Goal: Task Accomplishment & Management: Complete application form

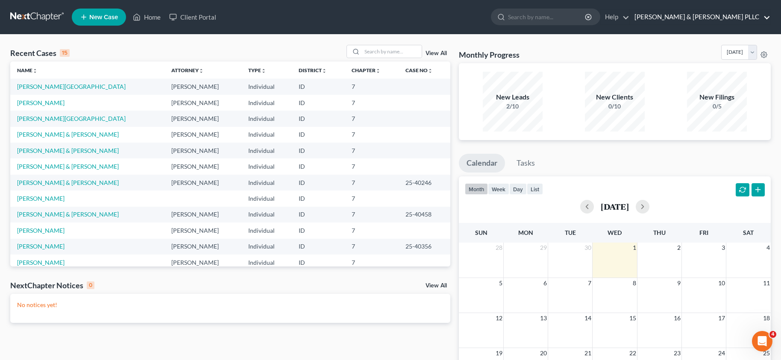
click at [745, 16] on link "TOLSON & WAYMENT PLLC" at bounding box center [701, 16] width 140 height 15
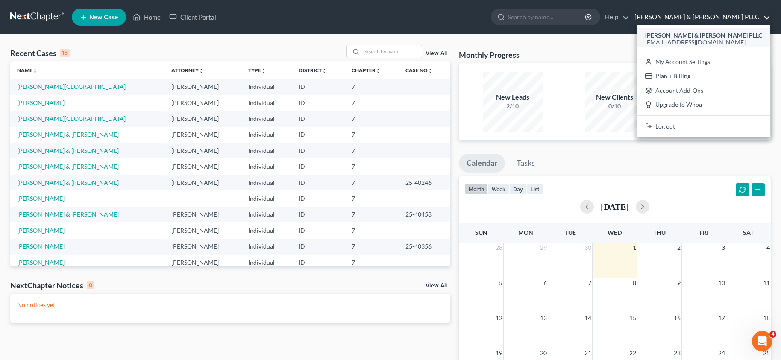
click at [731, 38] on div "ajt@aaronjtolsonlaw.com" at bounding box center [703, 42] width 117 height 10
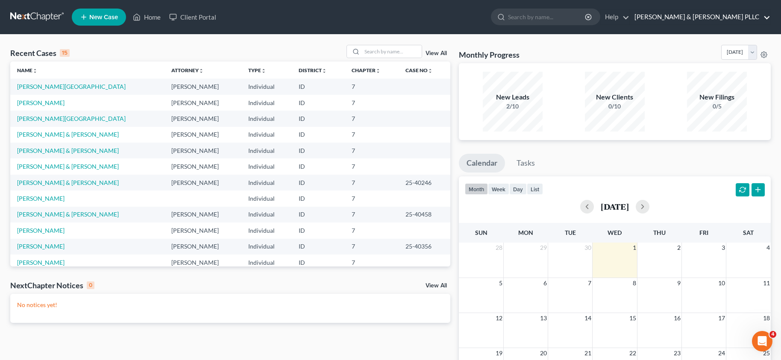
click at [741, 18] on link "TOLSON & WAYMENT PLLC" at bounding box center [701, 16] width 140 height 15
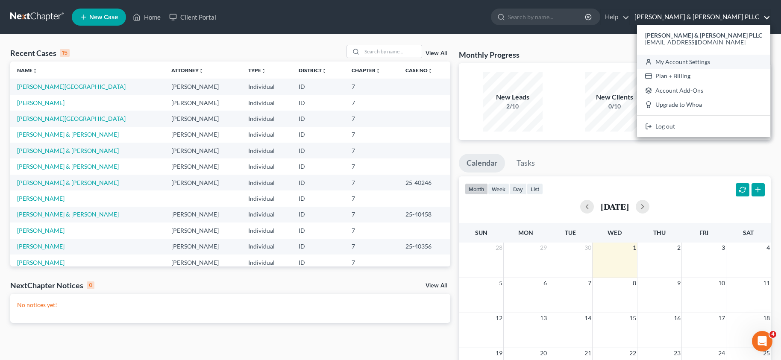
click at [719, 63] on link "My Account Settings" at bounding box center [703, 62] width 133 height 15
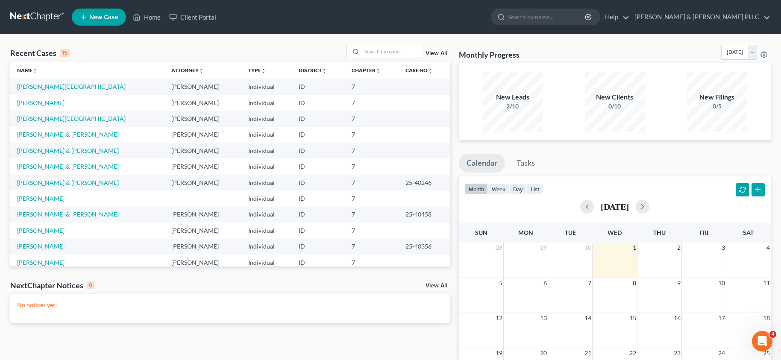
select select "28"
select select "13"
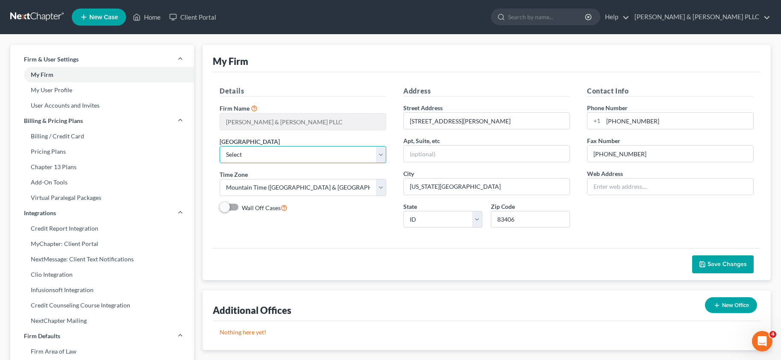
click at [277, 157] on select "Select Alabama - Middle Alabama - Northern Alabama - Southern Alaska Arizona Ar…" at bounding box center [303, 154] width 167 height 17
click at [276, 156] on select "Select Alabama - Middle Alabama - Northern Alabama - Southern Alaska Arizona Ar…" at bounding box center [303, 154] width 167 height 17
click at [472, 121] on input "1906 Jennie Lee Drive" at bounding box center [487, 121] width 166 height 16
click at [477, 80] on div "Details Firm Name * TOLSON & WAYMENT PLLC Primary District Select Alabama - Mid…" at bounding box center [487, 160] width 548 height 176
click at [656, 187] on input "text" at bounding box center [671, 187] width 166 height 16
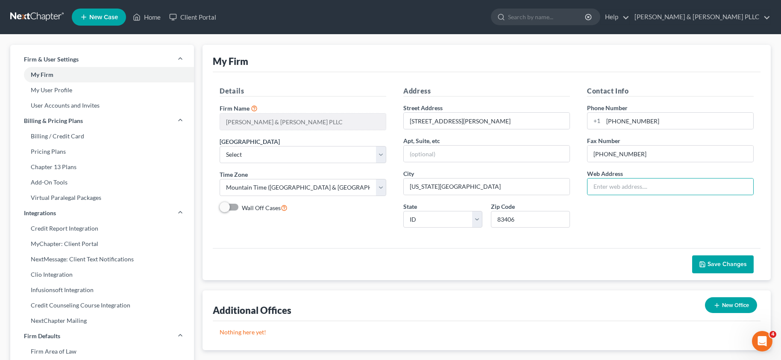
click at [587, 215] on div "Contact Info Phone Number +1 208-228-5221 Fax Number 208-228-5200 Web Address" at bounding box center [671, 160] width 184 height 149
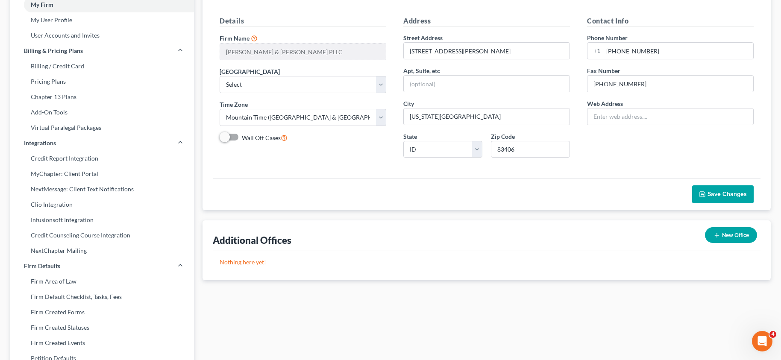
scroll to position [85, 0]
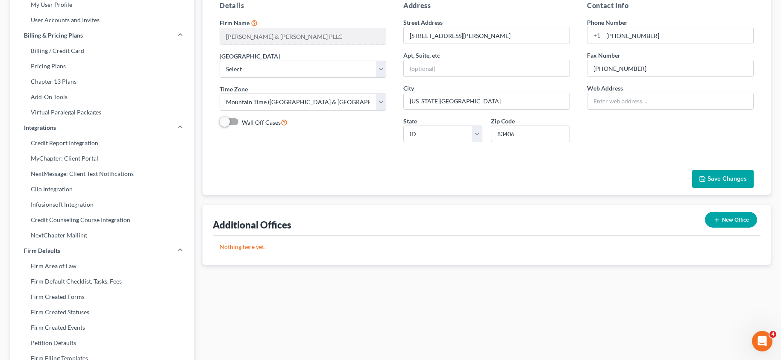
click at [722, 172] on button "Save Changes" at bounding box center [724, 179] width 62 height 18
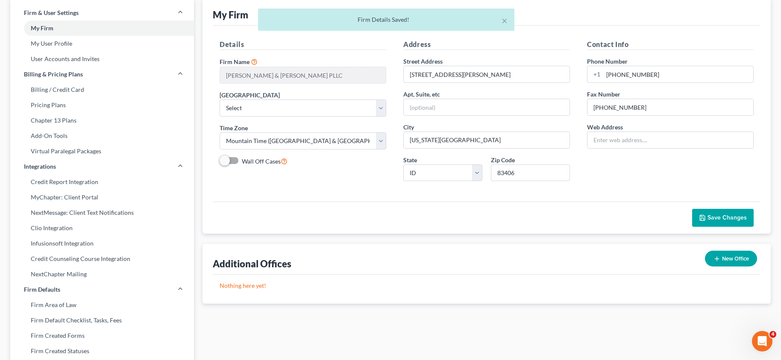
scroll to position [0, 0]
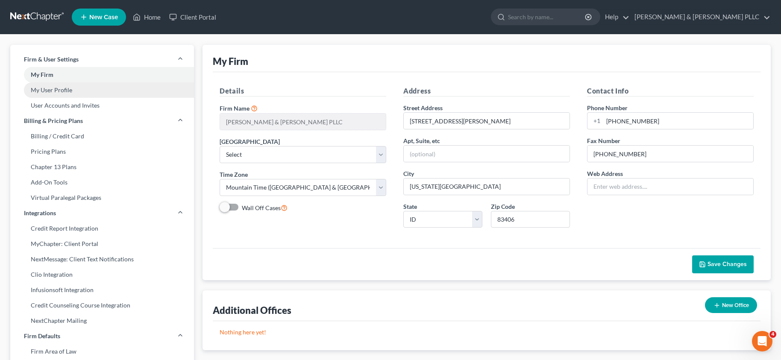
click at [60, 91] on link "My User Profile" at bounding box center [102, 90] width 184 height 15
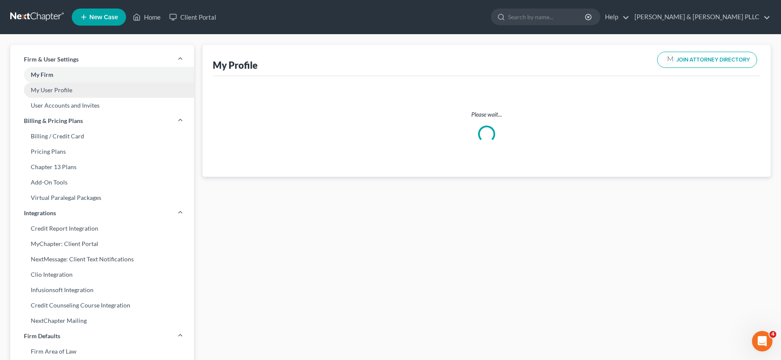
select select "13"
select select "23"
select select "attorney"
select select "0"
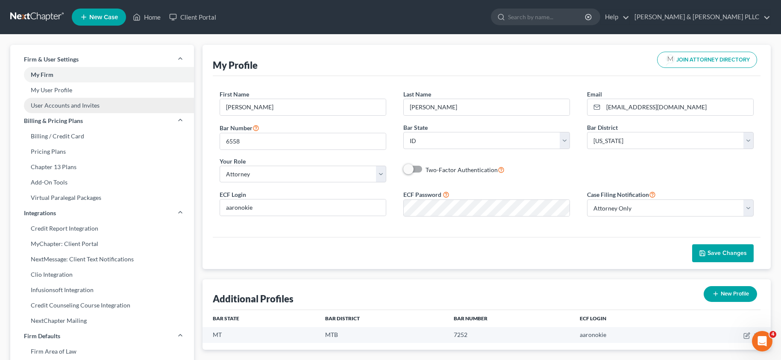
click at [65, 99] on link "User Accounts and Invites" at bounding box center [102, 105] width 184 height 15
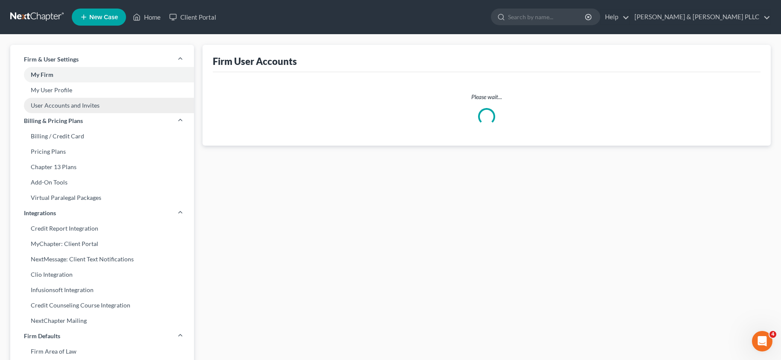
select select "0"
select select "1"
select select "2"
select select "0"
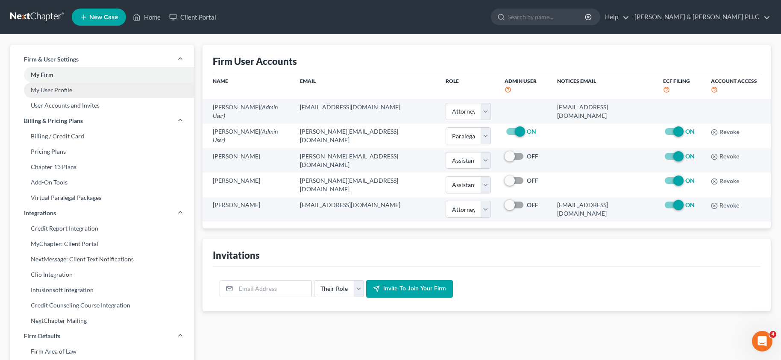
click at [67, 90] on link "My User Profile" at bounding box center [102, 90] width 184 height 15
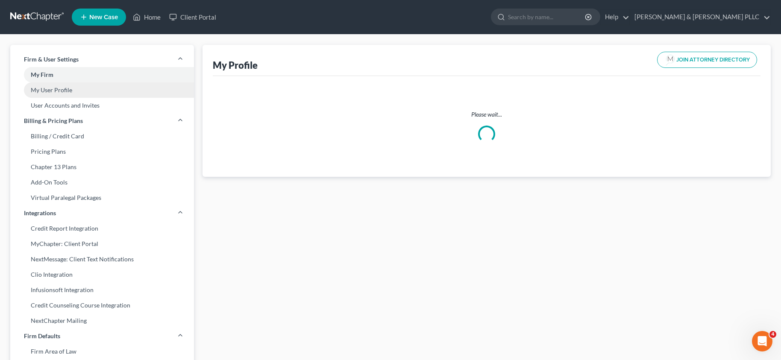
select select "13"
select select "23"
select select "attorney"
select select "0"
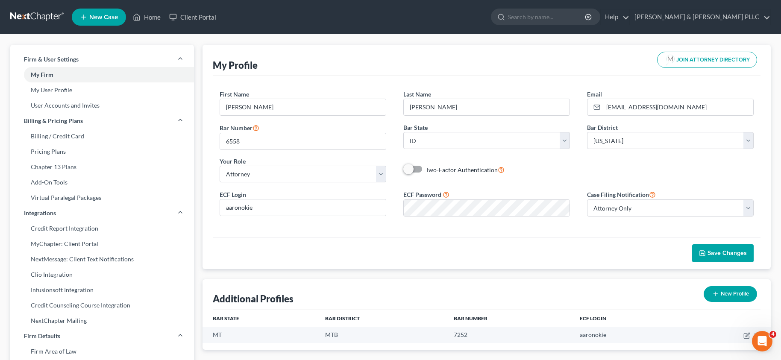
click at [322, 12] on ul "New Case Home Client Portal - No Result - See all results Or Press Enter... Hel…" at bounding box center [421, 17] width 699 height 22
click at [710, 15] on link "[PERSON_NAME] & [PERSON_NAME] PLLC" at bounding box center [701, 16] width 140 height 15
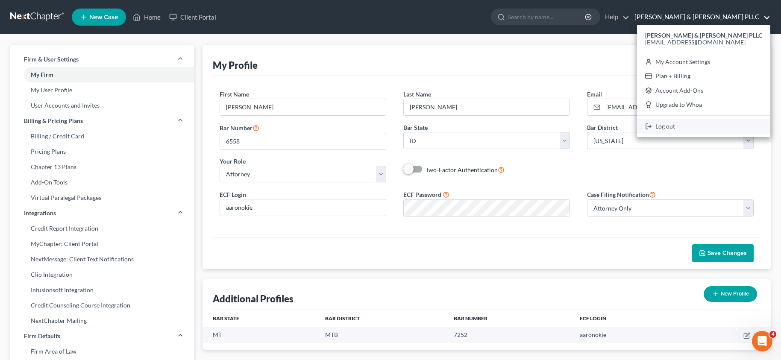
click at [705, 125] on link "Log out" at bounding box center [703, 126] width 133 height 15
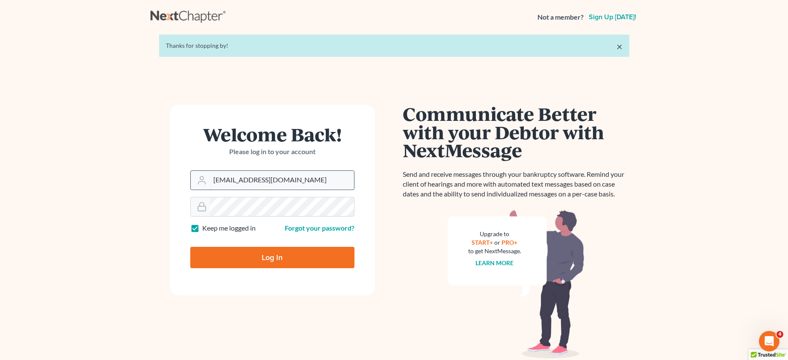
click at [288, 182] on input "[EMAIL_ADDRESS][DOMAIN_NAME]" at bounding box center [282, 180] width 144 height 19
drag, startPoint x: 289, startPoint y: 181, endPoint x: 184, endPoint y: 188, distance: 104.5
click at [184, 188] on form "Welcome Back! Please log in to your account Email Address ajt@aaronjtolsonlaw.c…" at bounding box center [272, 200] width 205 height 191
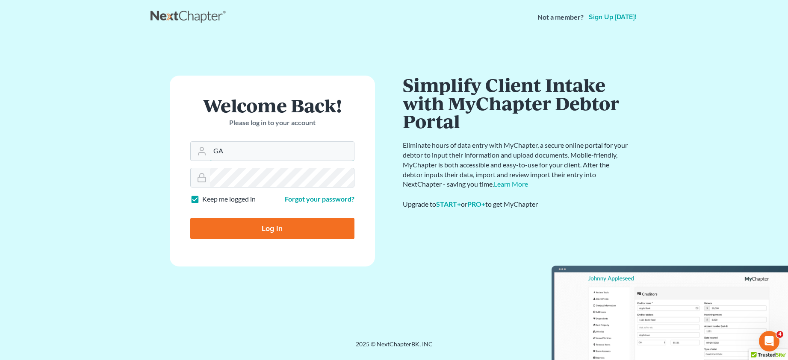
type input "G"
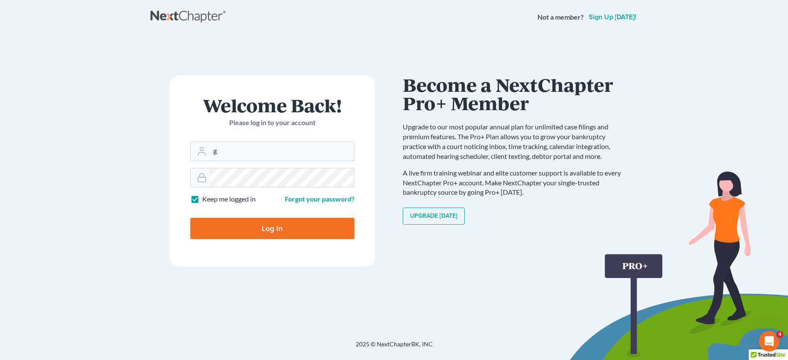
type input "gls@schreinerlegal.com"
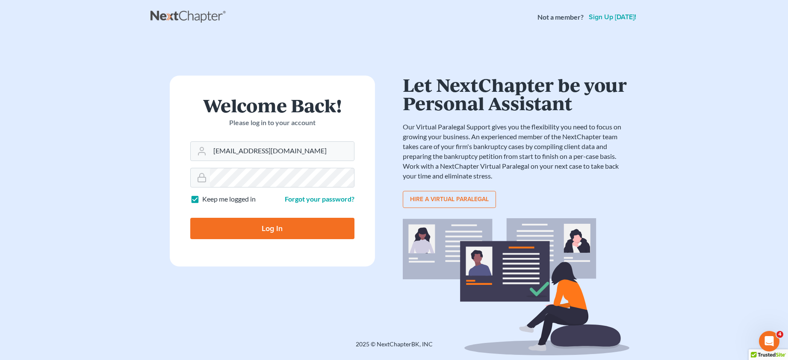
click at [266, 229] on input "Log In" at bounding box center [272, 228] width 164 height 21
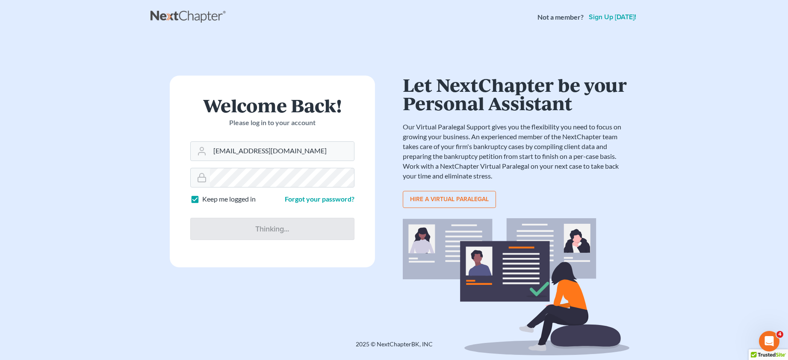
type input "Thinking..."
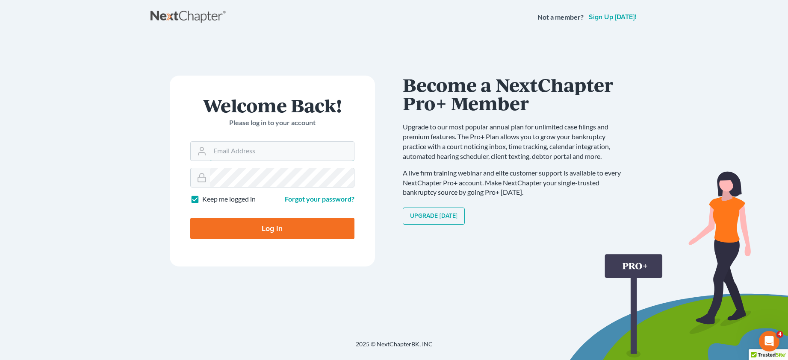
type input "[EMAIL_ADDRESS][DOMAIN_NAME]"
click at [270, 232] on input "Log In" at bounding box center [272, 228] width 164 height 21
type input "Thinking..."
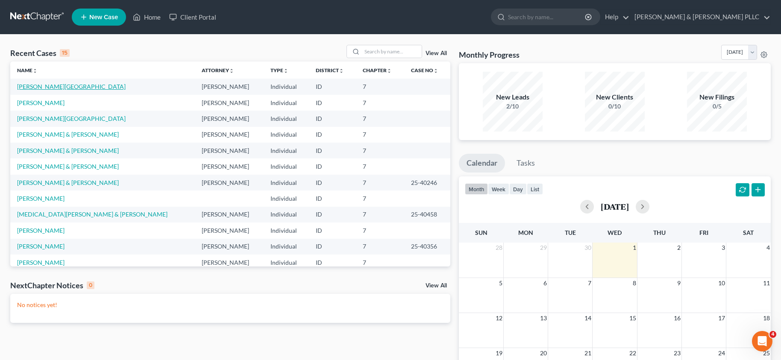
click at [42, 86] on link "[PERSON_NAME][GEOGRAPHIC_DATA]" at bounding box center [71, 86] width 109 height 7
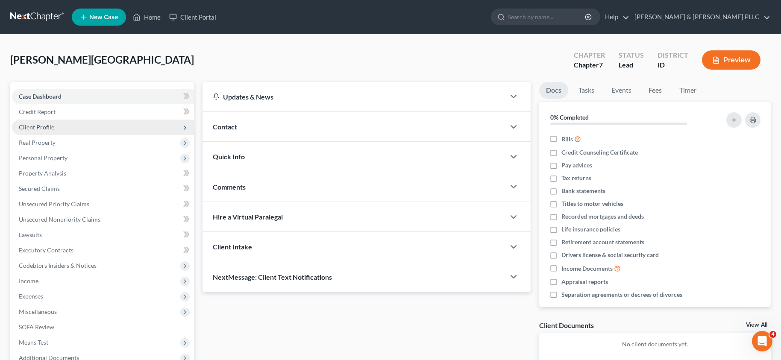
click at [52, 125] on span "Client Profile" at bounding box center [36, 127] width 35 height 7
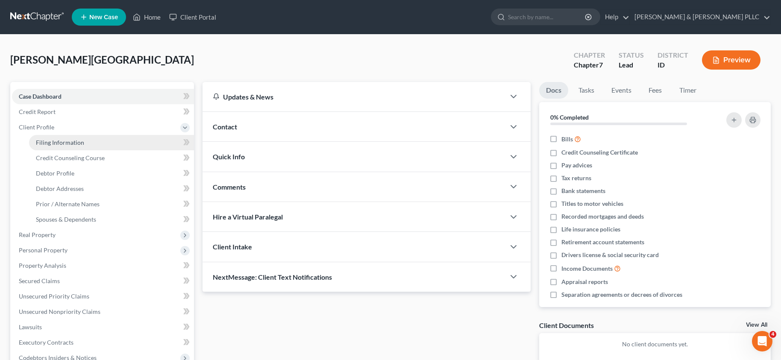
click at [51, 146] on span "Filing Information" at bounding box center [60, 142] width 48 height 7
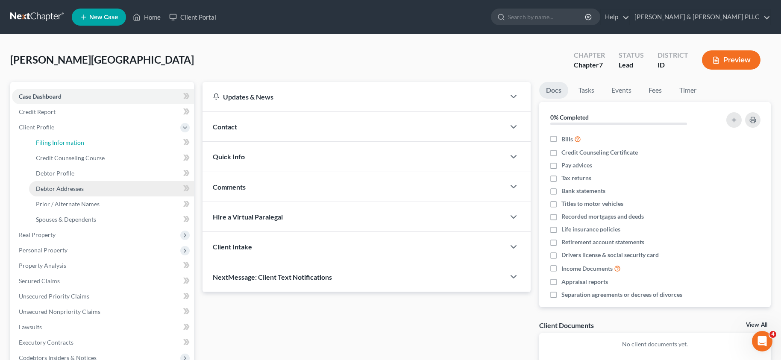
select select "1"
select select "0"
select select "13"
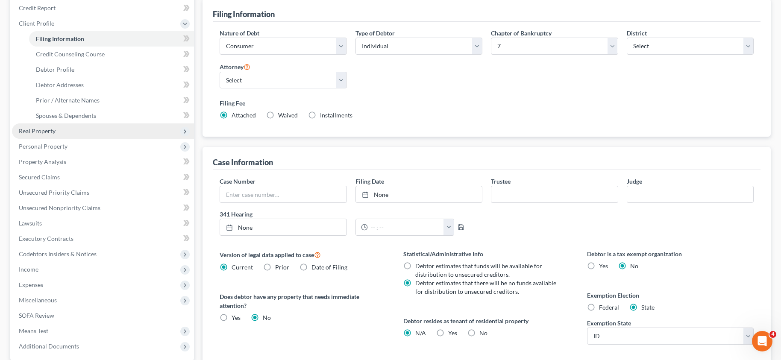
scroll to position [128, 0]
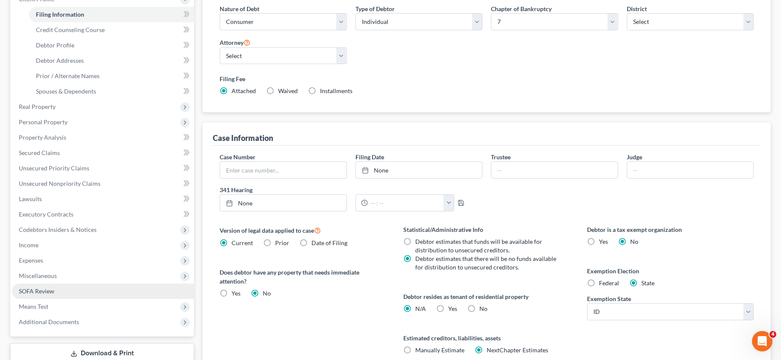
click at [35, 295] on link "SOFA Review" at bounding box center [103, 291] width 182 height 15
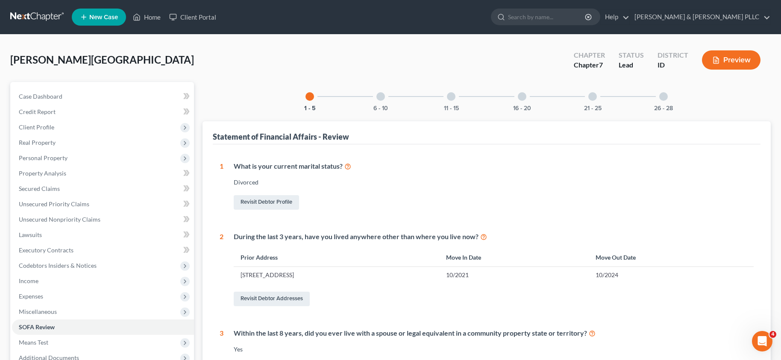
scroll to position [43, 0]
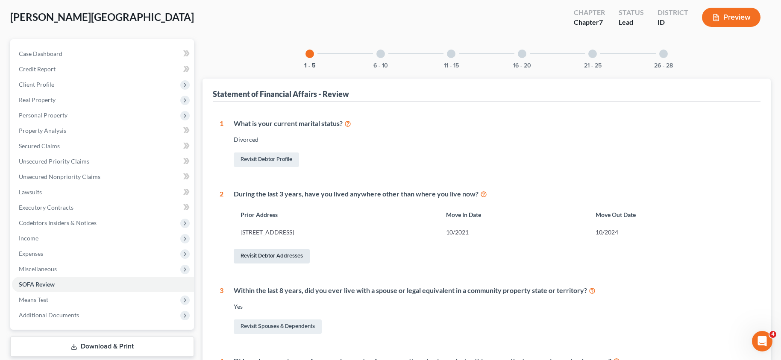
click at [275, 258] on link "Revisit Debtor Addresses" at bounding box center [272, 256] width 76 height 15
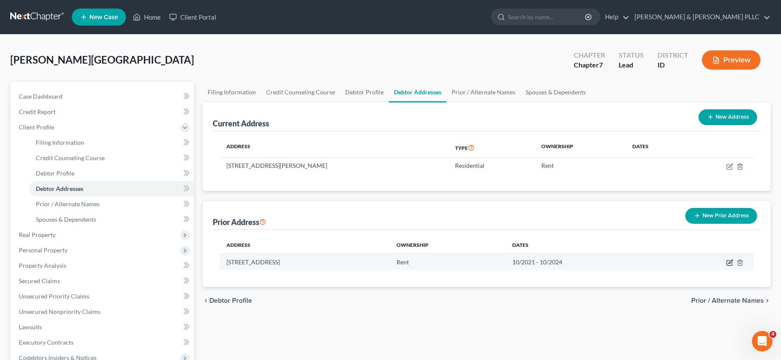
click at [731, 263] on icon "button" at bounding box center [730, 262] width 7 height 7
select select "4"
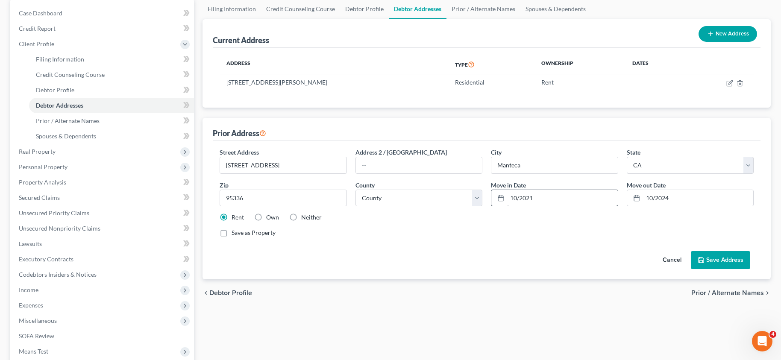
scroll to position [85, 0]
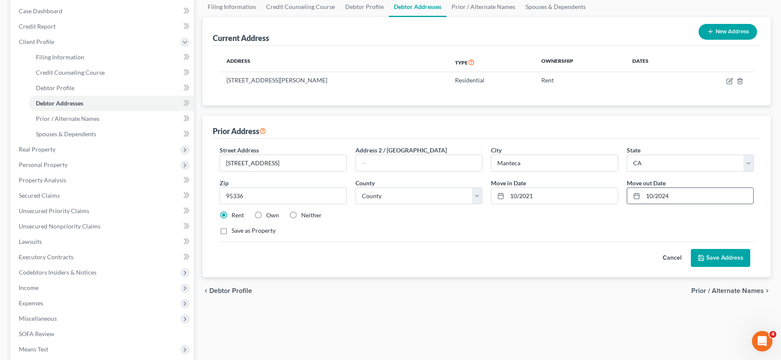
click at [670, 195] on input "10/2024" at bounding box center [698, 196] width 111 height 16
type input "12/2023"
click at [717, 256] on button "Save Address" at bounding box center [720, 258] width 59 height 18
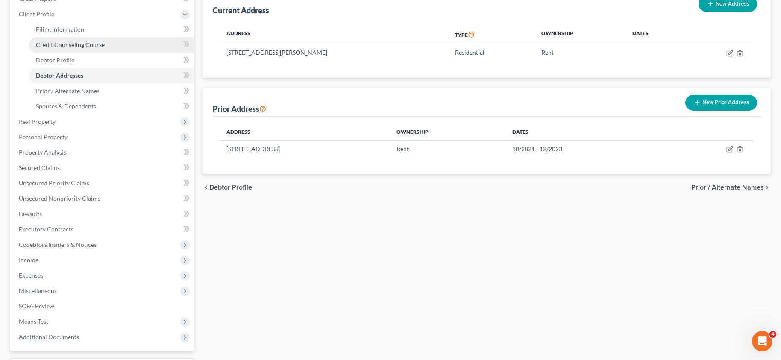
scroll to position [171, 0]
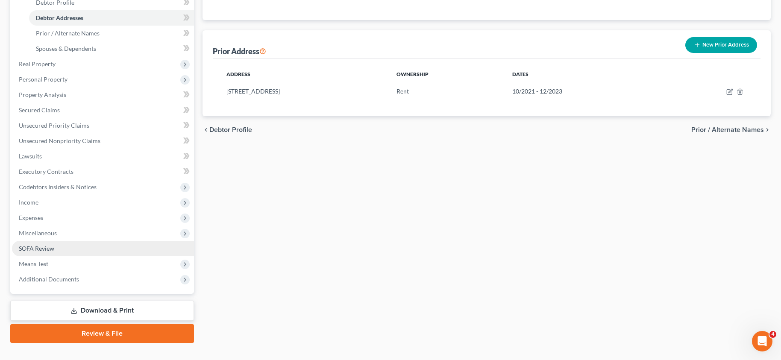
drag, startPoint x: 49, startPoint y: 248, endPoint x: 53, endPoint y: 246, distance: 4.4
click at [49, 248] on span "SOFA Review" at bounding box center [36, 248] width 35 height 7
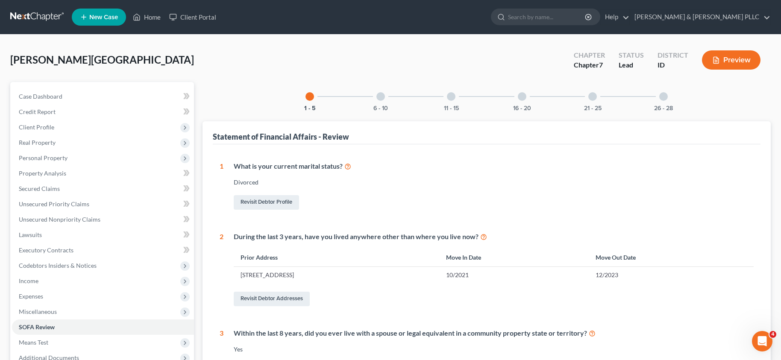
scroll to position [43, 0]
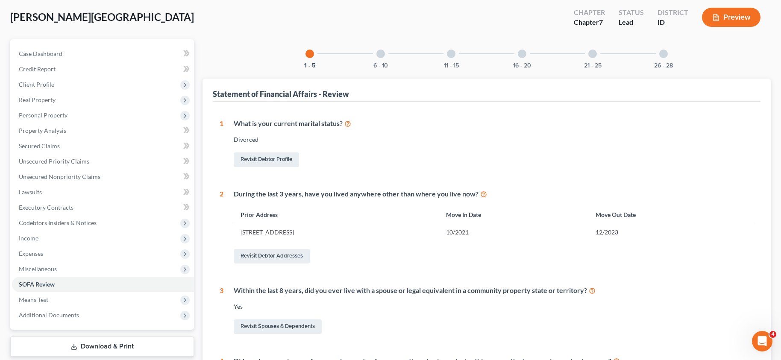
click at [523, 52] on div at bounding box center [522, 54] width 9 height 9
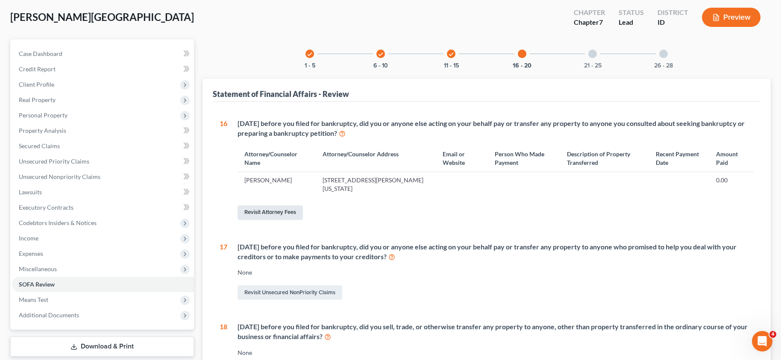
click at [263, 210] on link "Revisit Attorney Fees" at bounding box center [270, 213] width 65 height 15
select select "0"
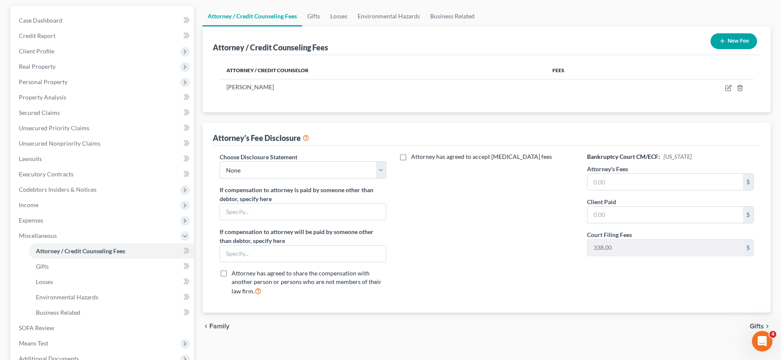
scroll to position [85, 0]
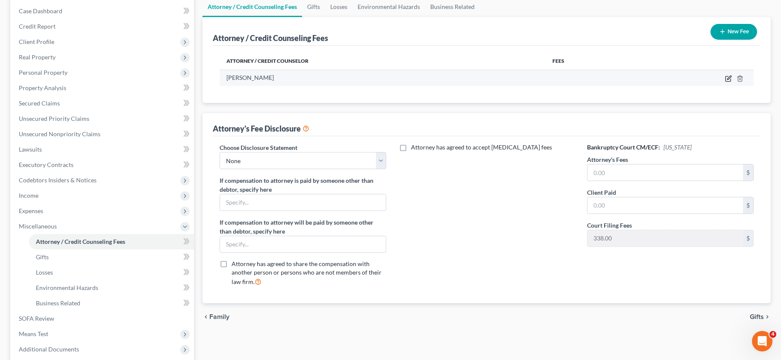
click at [727, 77] on icon "button" at bounding box center [728, 78] width 7 height 7
select select "13"
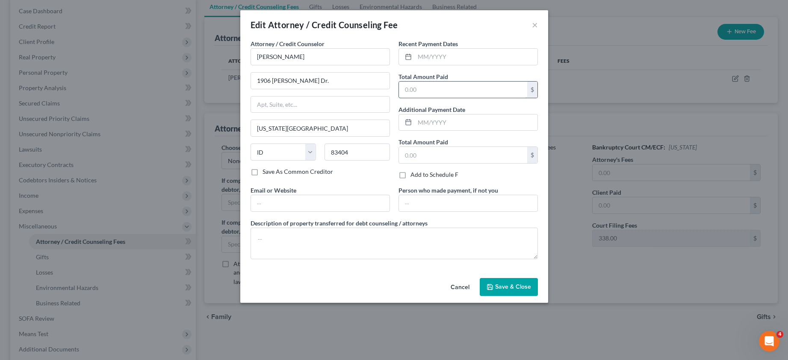
click at [438, 91] on input "text" at bounding box center [463, 90] width 128 height 16
type input "500.00"
click at [510, 286] on span "Save & Close" at bounding box center [513, 286] width 36 height 7
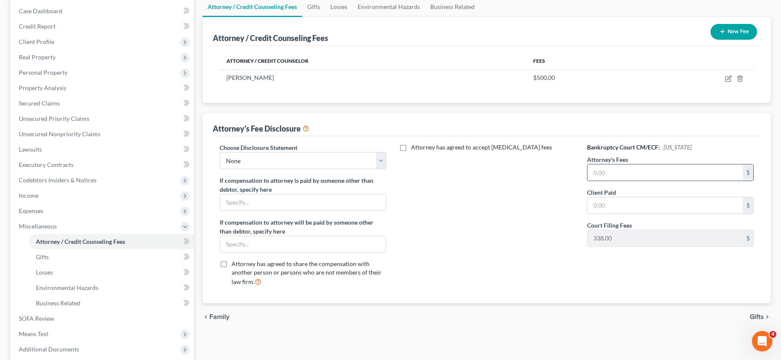
click at [611, 171] on input "text" at bounding box center [666, 173] width 156 height 16
type input "2,183.00"
click at [606, 202] on input "text" at bounding box center [666, 205] width 156 height 16
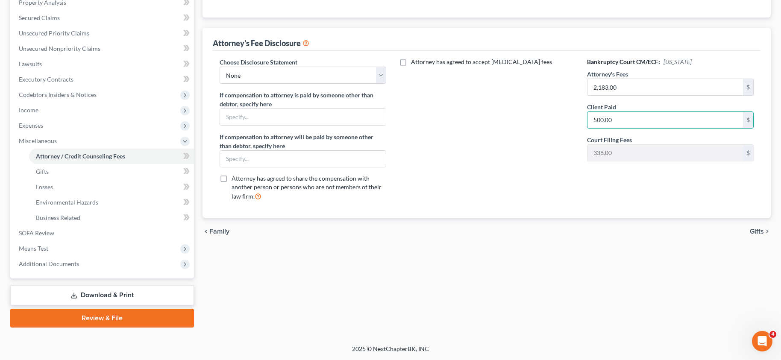
type input "500.00"
click at [87, 297] on link "Download & Print" at bounding box center [102, 296] width 184 height 20
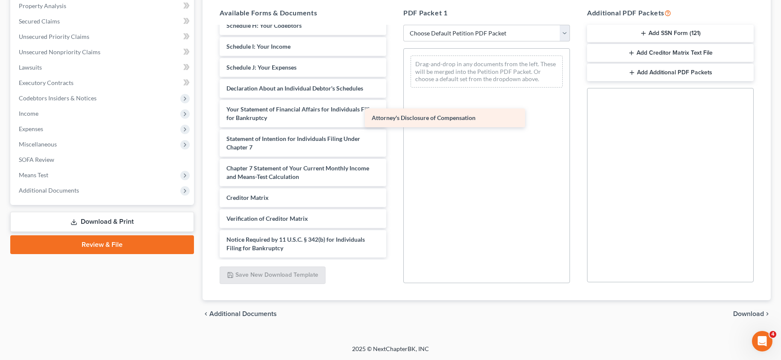
scroll to position [166, 0]
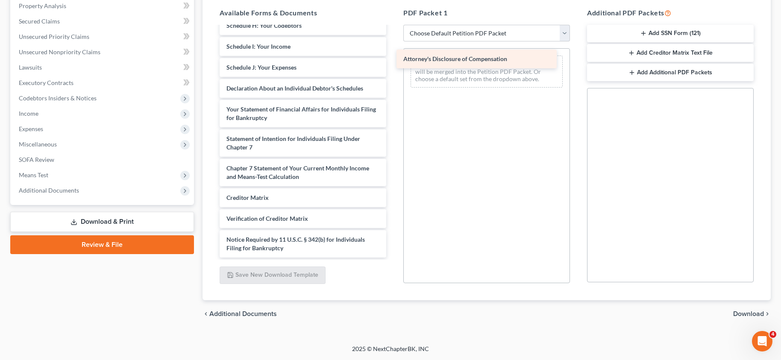
drag, startPoint x: 268, startPoint y: 245, endPoint x: 445, endPoint y: 56, distance: 259.8
click at [393, 56] on div "Attorney's Disclosure of Compensation Voluntary Petition for Individuals Filing…" at bounding box center [303, 59] width 180 height 397
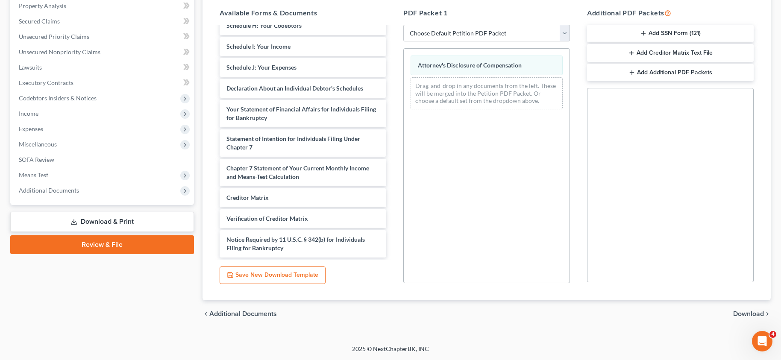
click at [583, 83] on div "Additional PDF Packets Add SSN Form (121) Add Creditor Matrix Text File Add Add…" at bounding box center [671, 146] width 184 height 290
click at [750, 315] on span "Download" at bounding box center [749, 314] width 31 height 7
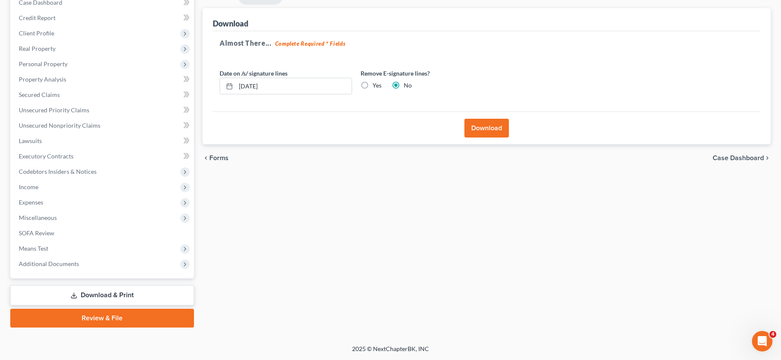
scroll to position [94, 0]
click at [373, 86] on label "Yes" at bounding box center [377, 85] width 9 height 9
click at [376, 86] on input "Yes" at bounding box center [379, 84] width 6 height 6
radio input "true"
radio input "false"
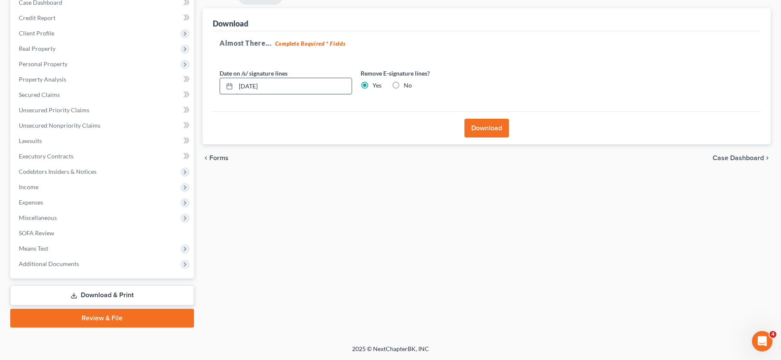
drag, startPoint x: 289, startPoint y: 90, endPoint x: 239, endPoint y: 91, distance: 49.6
click at [239, 91] on input "[DATE]" at bounding box center [294, 86] width 116 height 16
drag, startPoint x: 485, startPoint y: 128, endPoint x: 469, endPoint y: 141, distance: 20.9
click at [485, 127] on button "Download" at bounding box center [487, 128] width 44 height 19
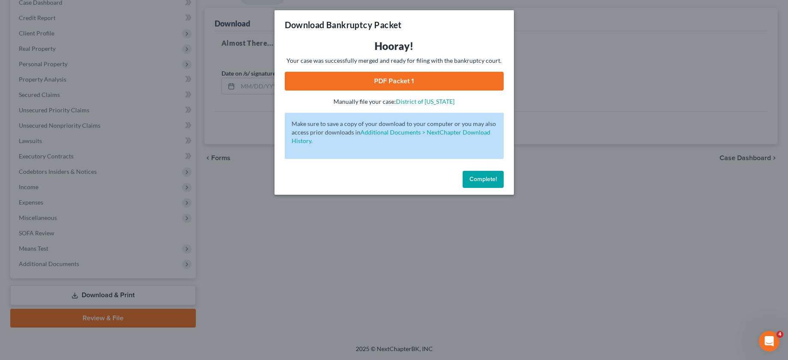
click at [391, 79] on link "PDF Packet 1" at bounding box center [394, 81] width 219 height 19
drag, startPoint x: 489, startPoint y: 181, endPoint x: 476, endPoint y: 185, distance: 13.8
click at [489, 181] on span "Complete!" at bounding box center [482, 179] width 27 height 7
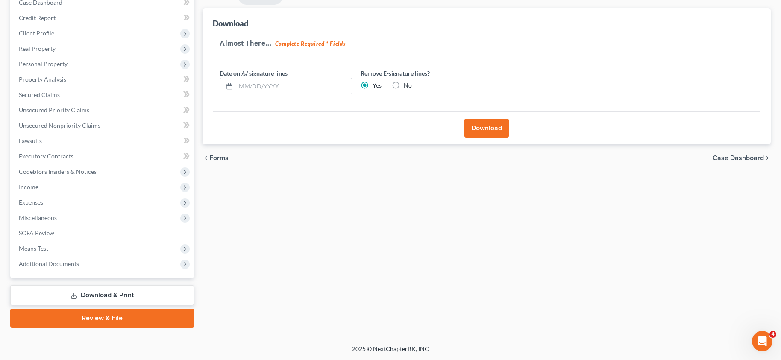
click at [446, 215] on div "Forms Download Forms Forms to Download Select which forms you would like to dow…" at bounding box center [486, 158] width 577 height 340
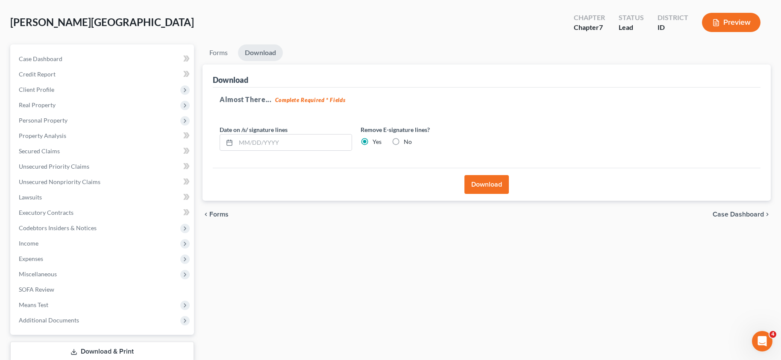
scroll to position [0, 0]
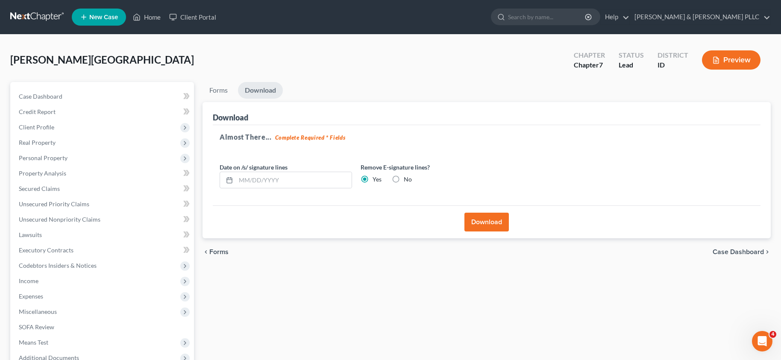
click at [397, 70] on div "[PERSON_NAME][GEOGRAPHIC_DATA] Upgraded Chapter Chapter 7 Status Lead District …" at bounding box center [390, 63] width 761 height 37
click at [344, 62] on div "[PERSON_NAME][GEOGRAPHIC_DATA] Upgraded Chapter Chapter 7 Status Lead District …" at bounding box center [390, 63] width 761 height 37
click at [374, 54] on div "[PERSON_NAME][GEOGRAPHIC_DATA] Upgraded Chapter Chapter 7 Status Lead District …" at bounding box center [390, 63] width 761 height 37
click at [348, 54] on div "[PERSON_NAME][GEOGRAPHIC_DATA] Upgraded Chapter Chapter 7 Status Lead District …" at bounding box center [390, 63] width 761 height 37
click at [389, 60] on div "[PERSON_NAME][GEOGRAPHIC_DATA] Upgraded Chapter Chapter 7 Status Lead District …" at bounding box center [390, 63] width 761 height 37
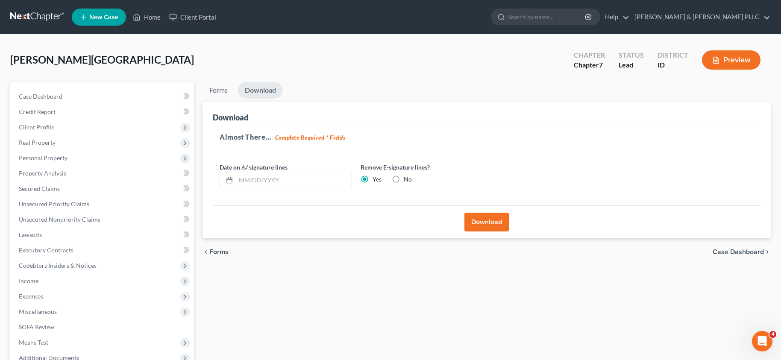
click at [334, 17] on ul "New Case Home Client Portal - No Result - See all results Or Press Enter... Hel…" at bounding box center [421, 17] width 699 height 22
click at [379, 53] on div "[PERSON_NAME][GEOGRAPHIC_DATA] Upgraded Chapter Chapter 7 Status Lead District …" at bounding box center [390, 63] width 761 height 37
click at [421, 53] on div "[PERSON_NAME][GEOGRAPHIC_DATA] Upgraded Chapter Chapter 7 Status Lead District …" at bounding box center [390, 63] width 761 height 37
drag, startPoint x: 156, startPoint y: 17, endPoint x: 152, endPoint y: 21, distance: 6.4
click at [156, 17] on link "Home" at bounding box center [147, 16] width 36 height 15
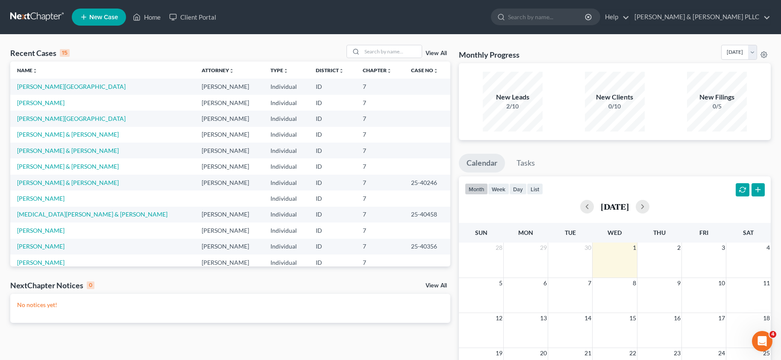
click at [314, 14] on ul "New Case Home Client Portal - No Result - See all results Or Press Enter... Hel…" at bounding box center [421, 17] width 699 height 22
